Goal: Check status: Check status

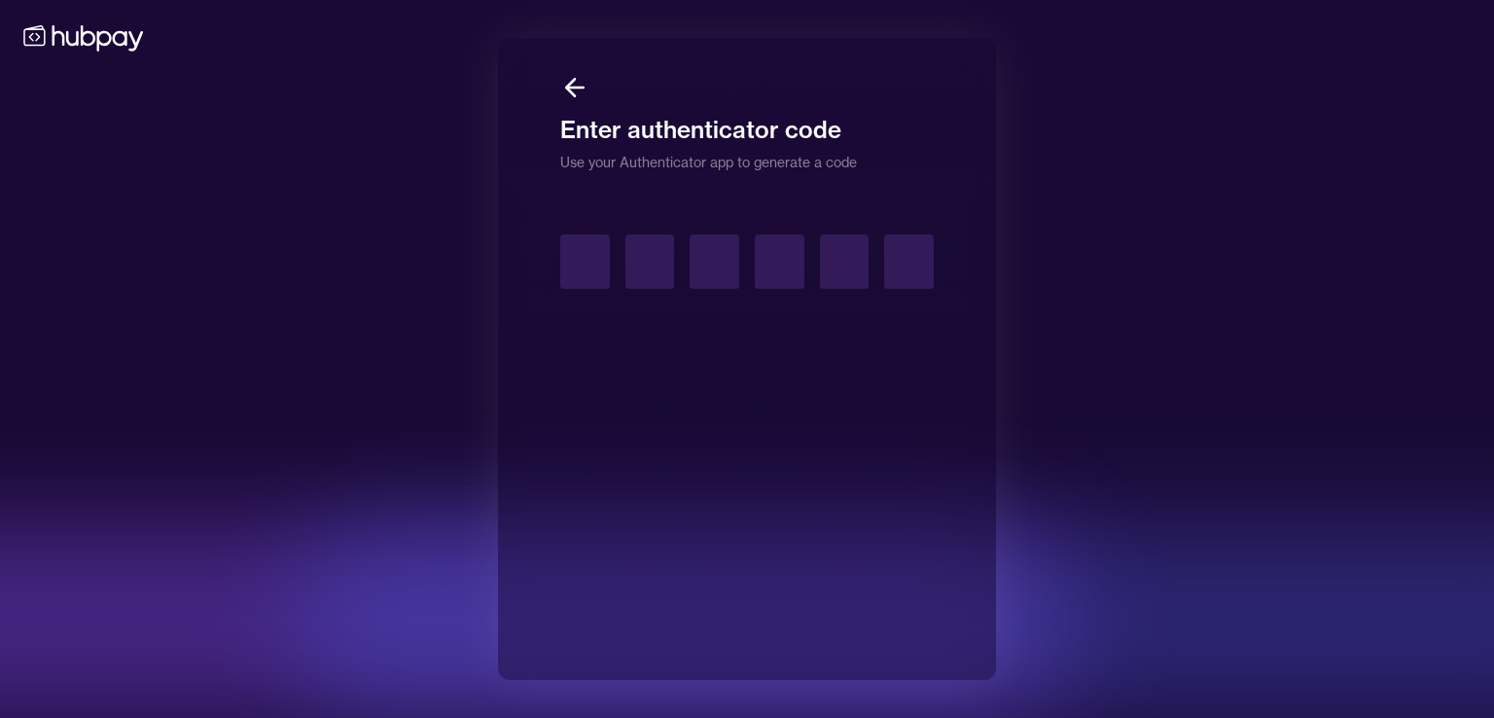
type input "*"
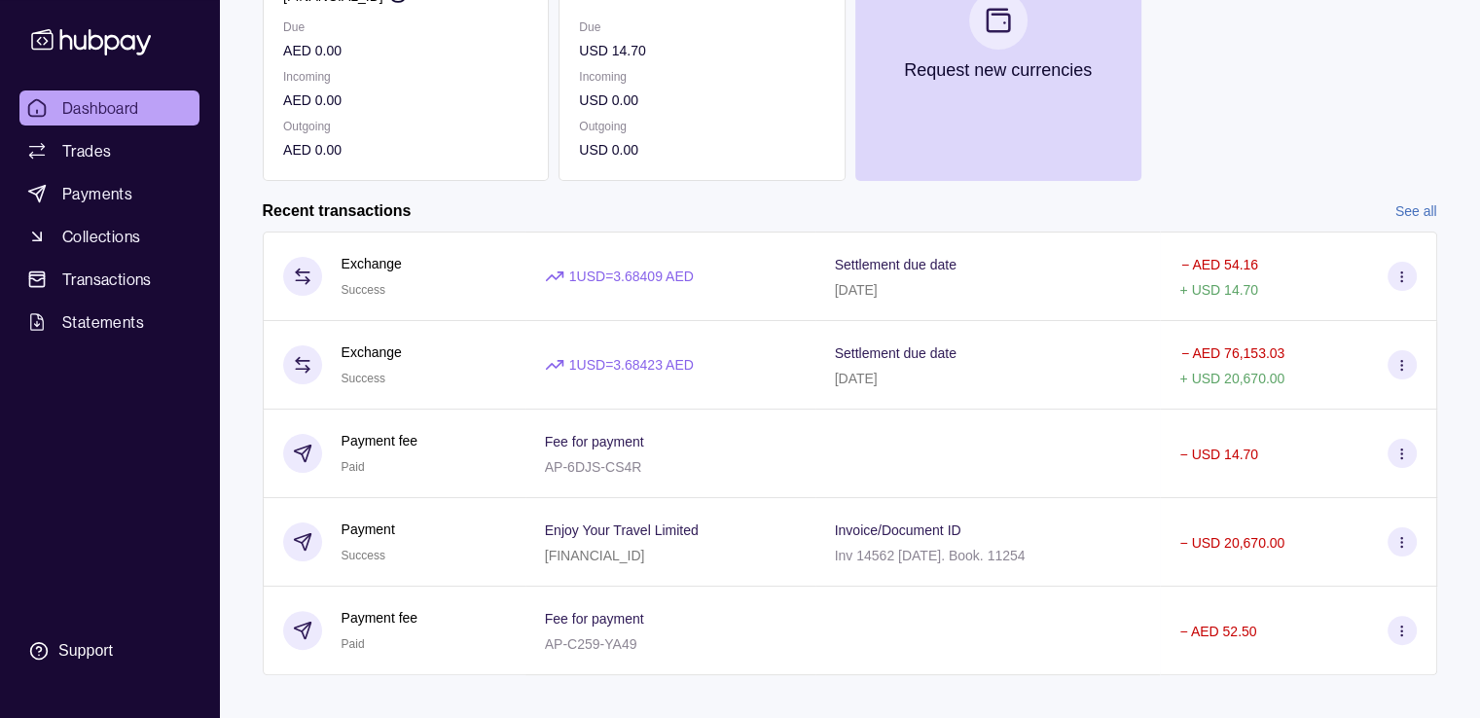
scroll to position [355, 0]
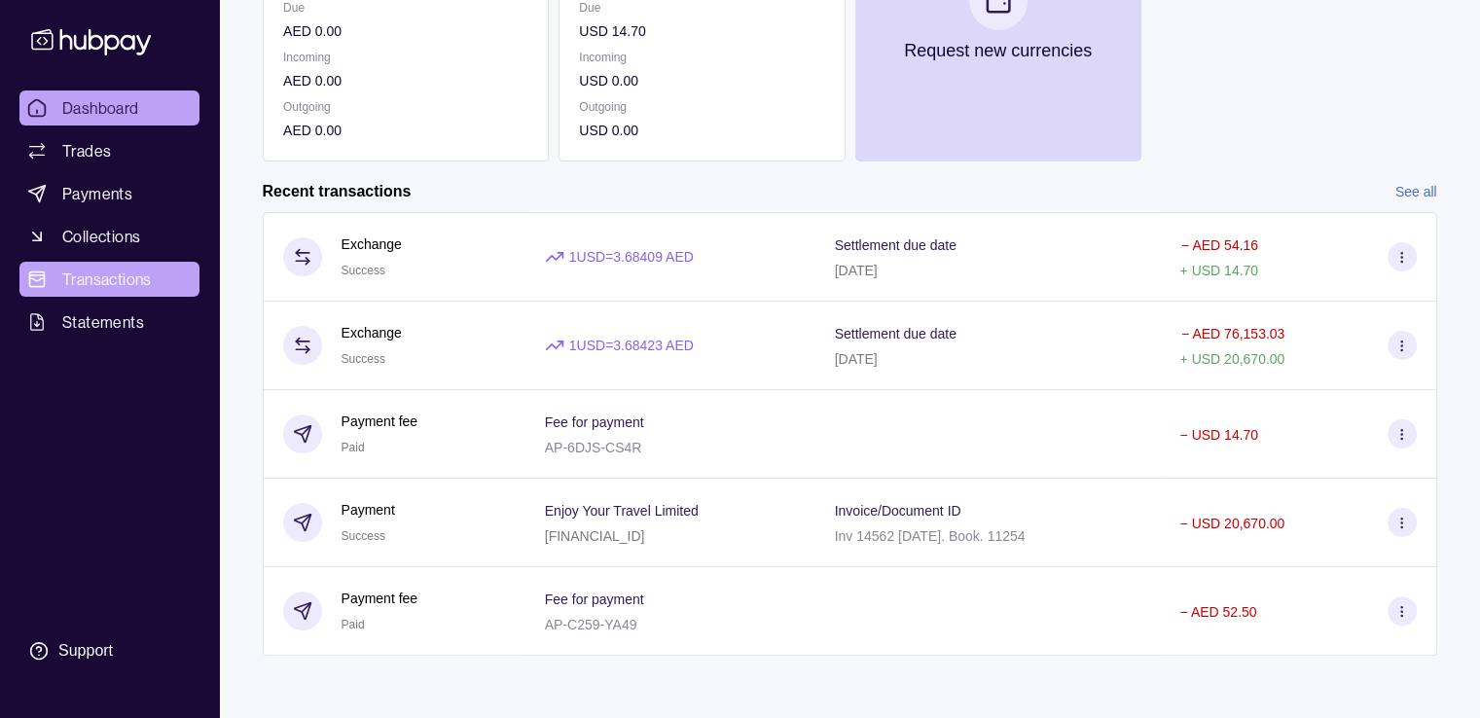
click at [70, 280] on span "Transactions" at bounding box center [106, 279] width 89 height 23
